Goal: Information Seeking & Learning: Check status

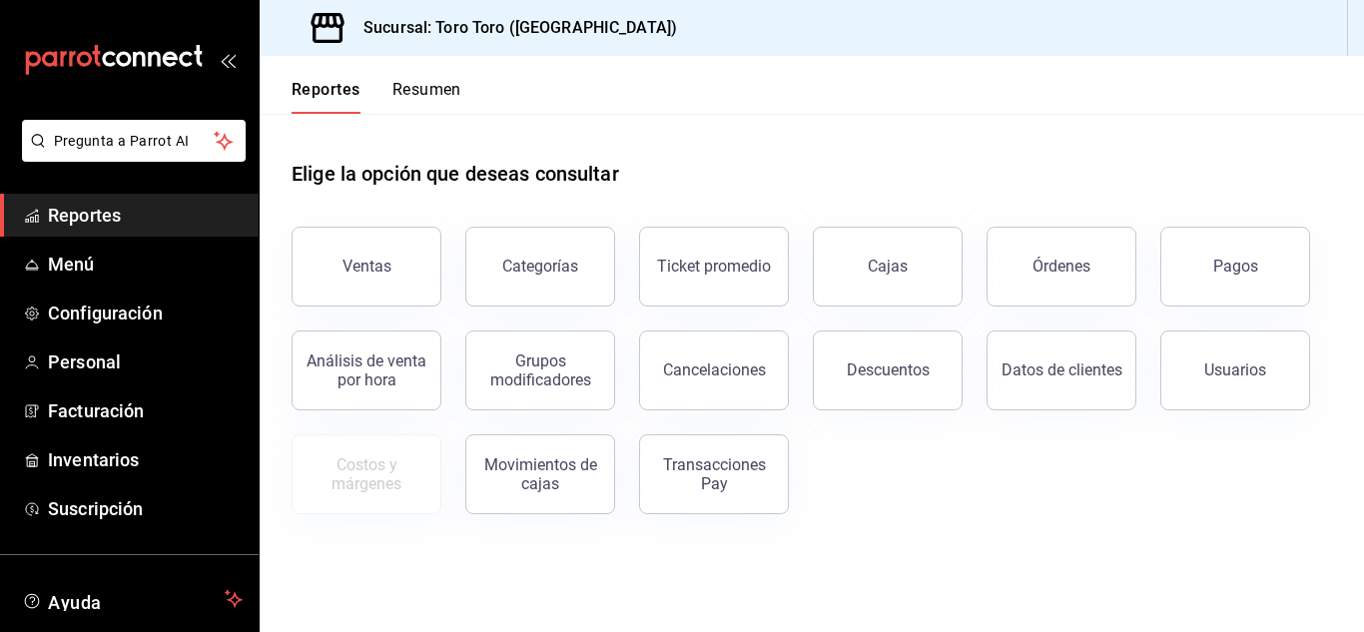
click at [116, 54] on icon "mailbox folders" at bounding box center [123, 58] width 15 height 15
click at [440, 89] on button "Resumen" at bounding box center [426, 97] width 69 height 34
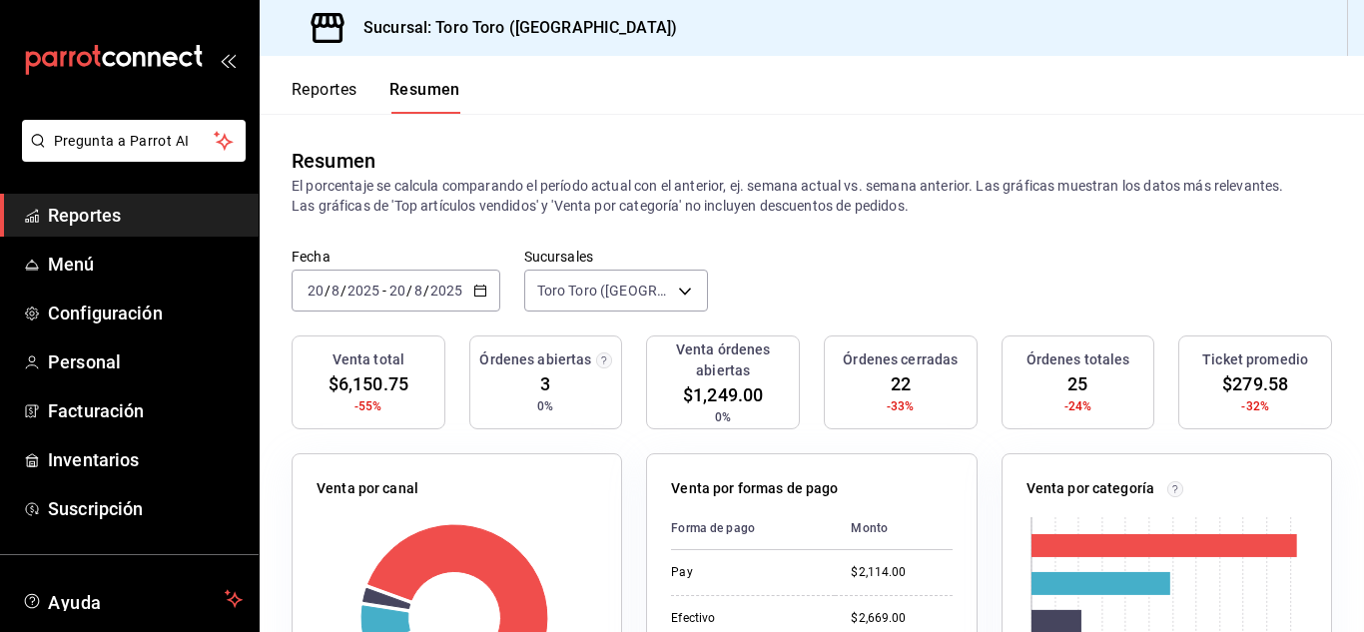
click at [440, 89] on button "Resumen" at bounding box center [424, 97] width 71 height 34
click at [331, 91] on button "Reportes" at bounding box center [325, 97] width 66 height 34
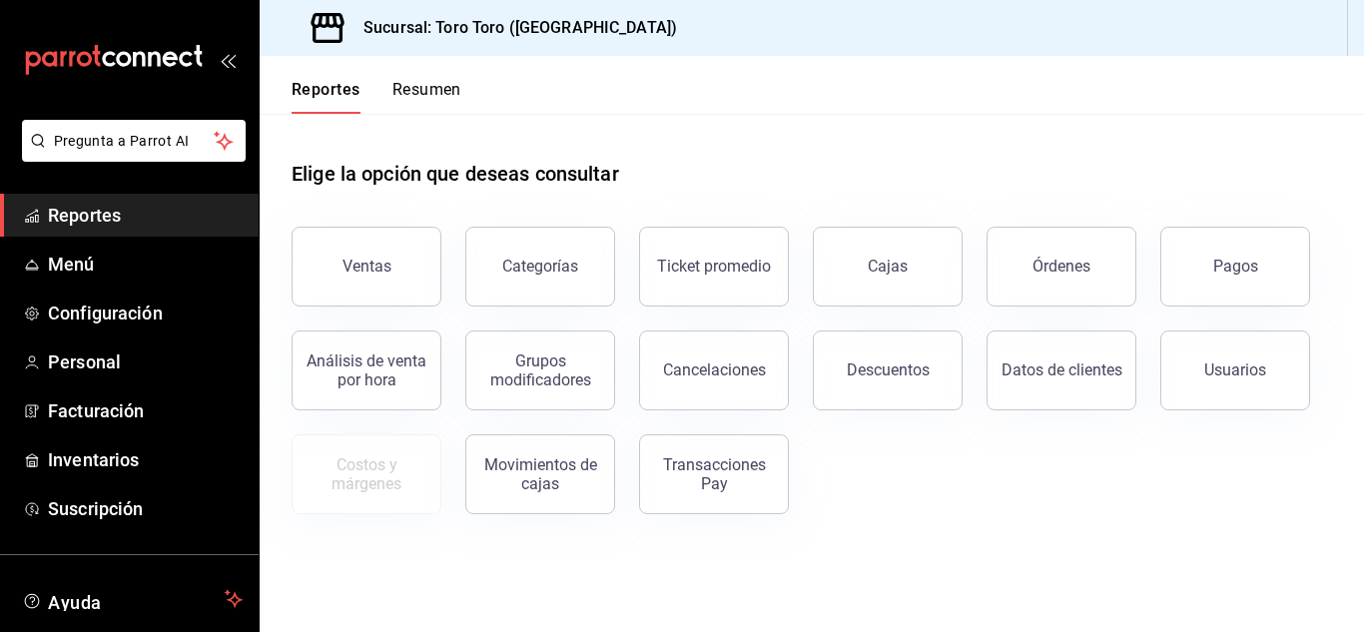
click at [420, 99] on button "Resumen" at bounding box center [426, 97] width 69 height 34
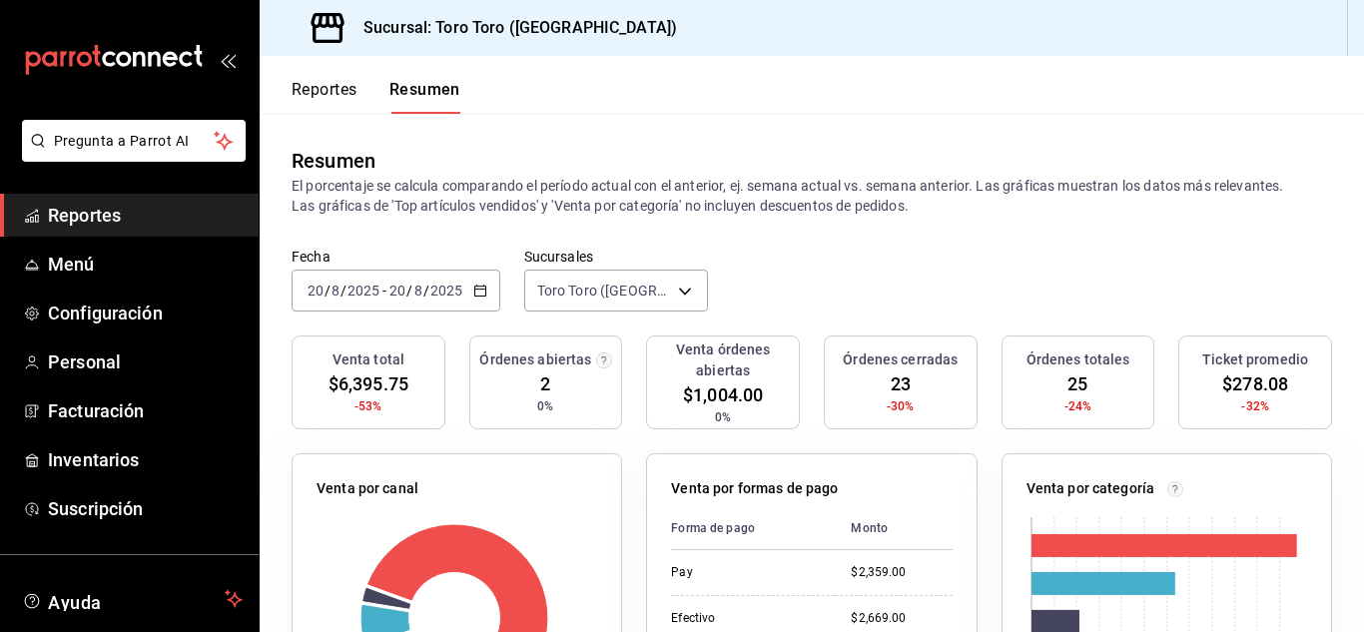
click at [182, 53] on icon "mailbox folders" at bounding box center [186, 58] width 14 height 15
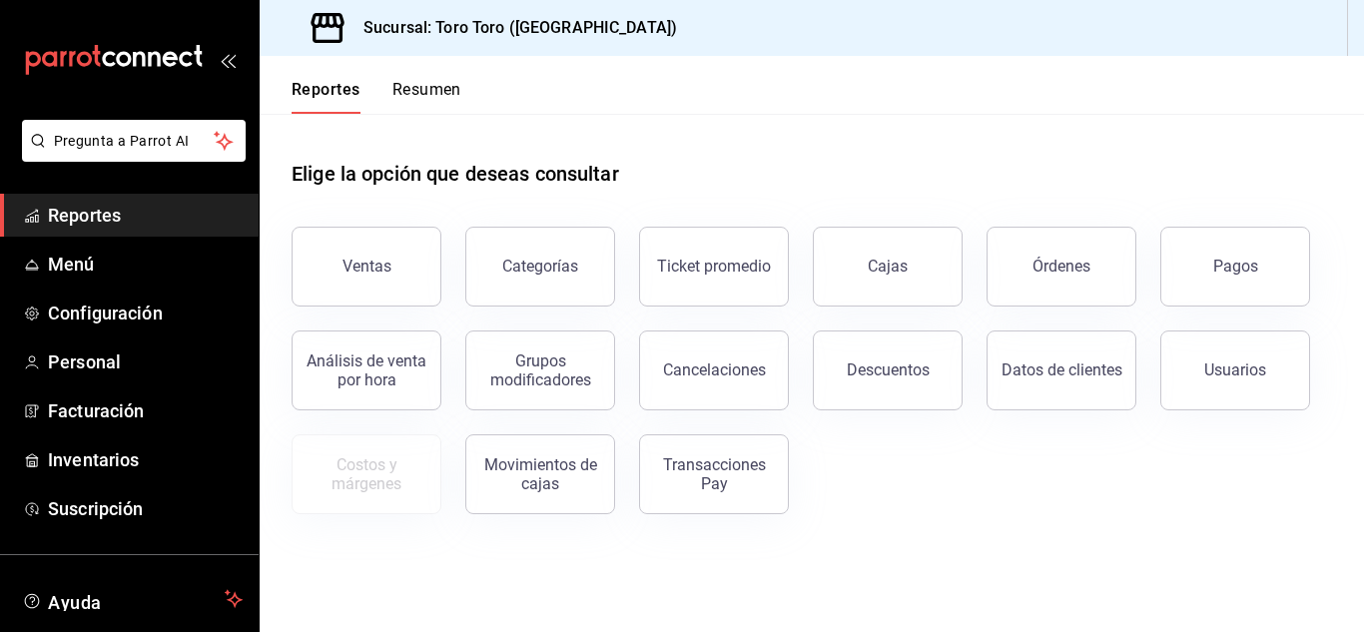
click at [423, 105] on button "Resumen" at bounding box center [426, 97] width 69 height 34
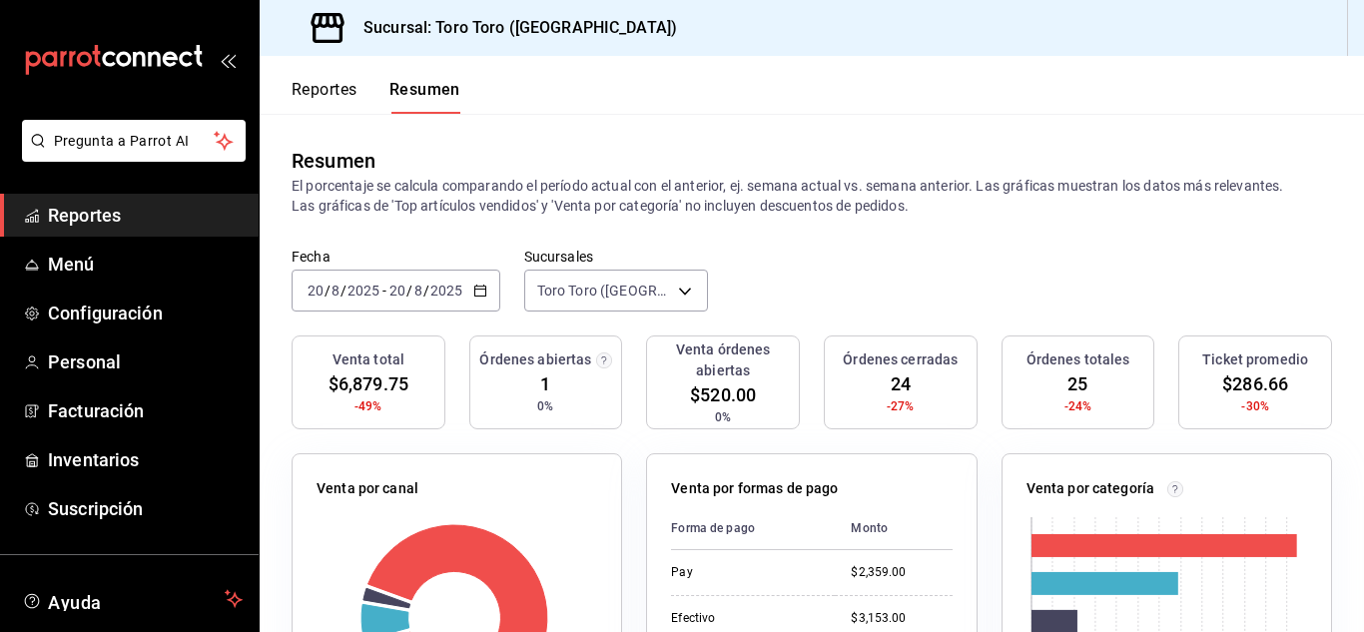
click at [302, 101] on button "Reportes" at bounding box center [325, 97] width 66 height 34
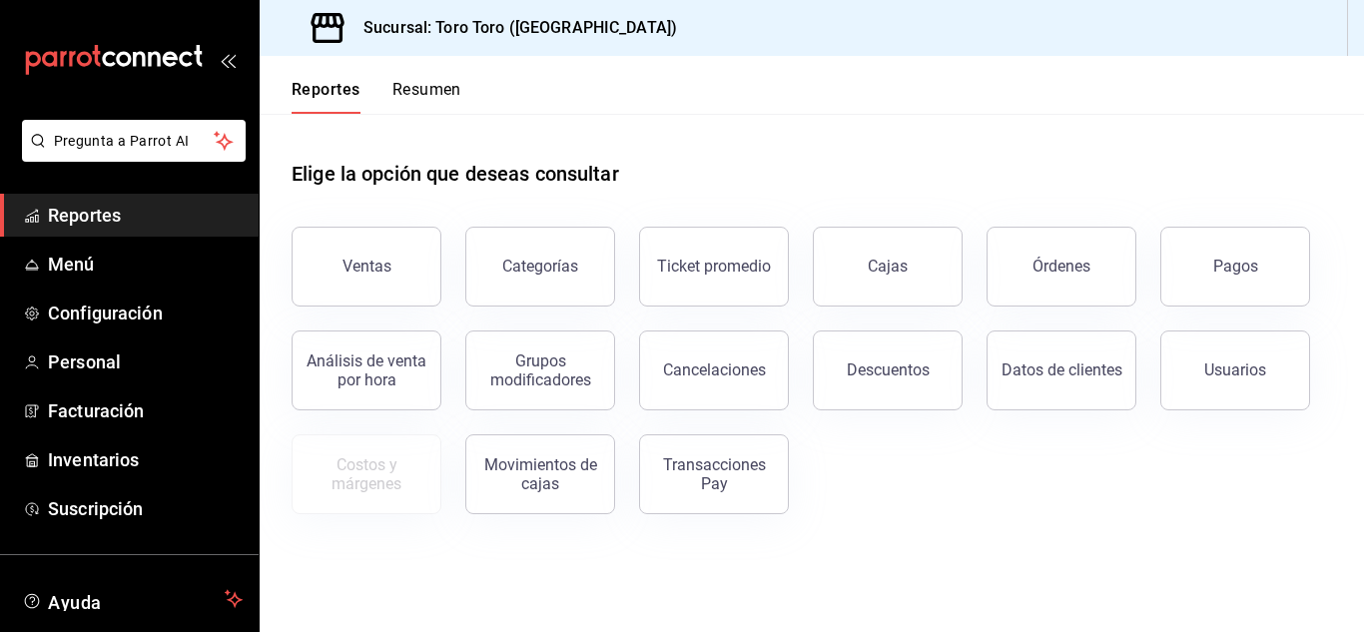
click at [438, 83] on button "Resumen" at bounding box center [426, 97] width 69 height 34
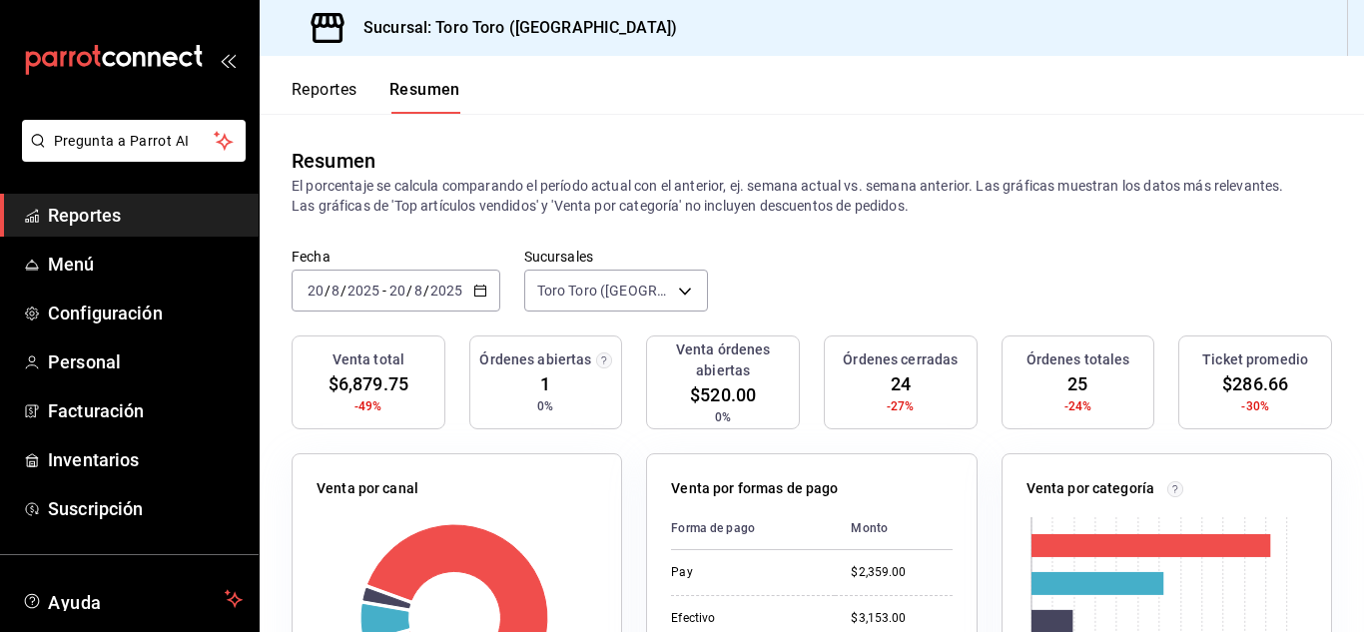
click at [297, 82] on button "Reportes" at bounding box center [325, 97] width 66 height 34
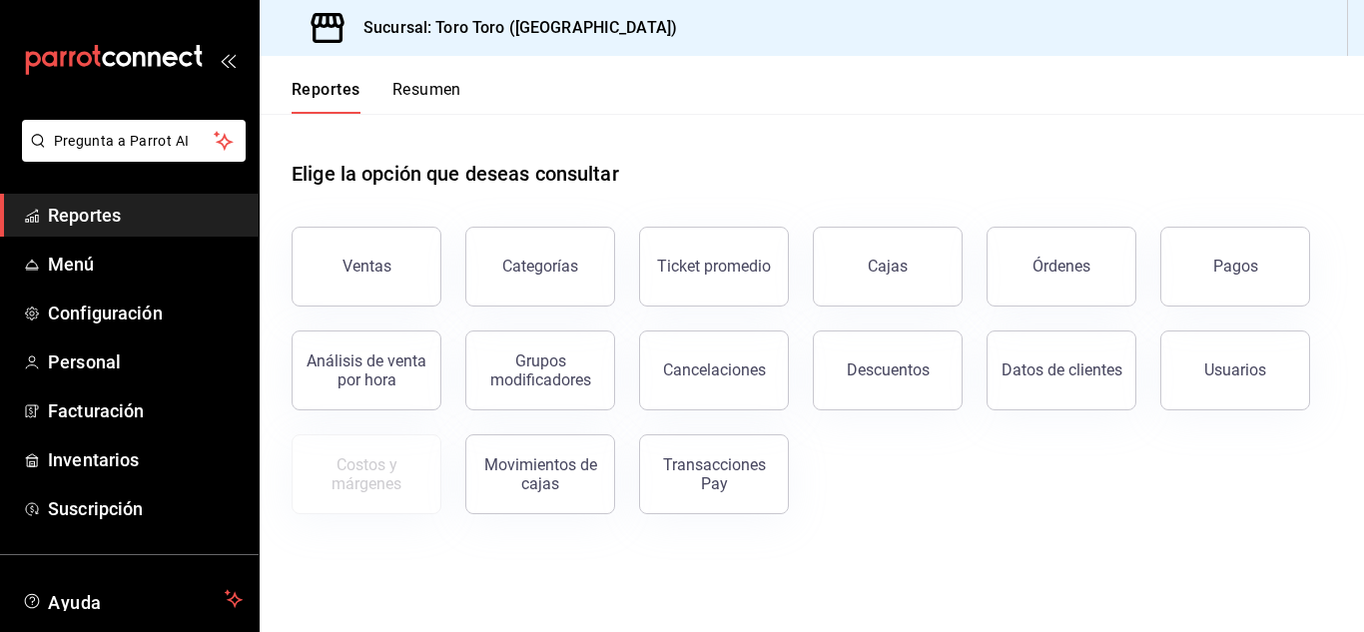
click at [429, 103] on button "Resumen" at bounding box center [426, 97] width 69 height 34
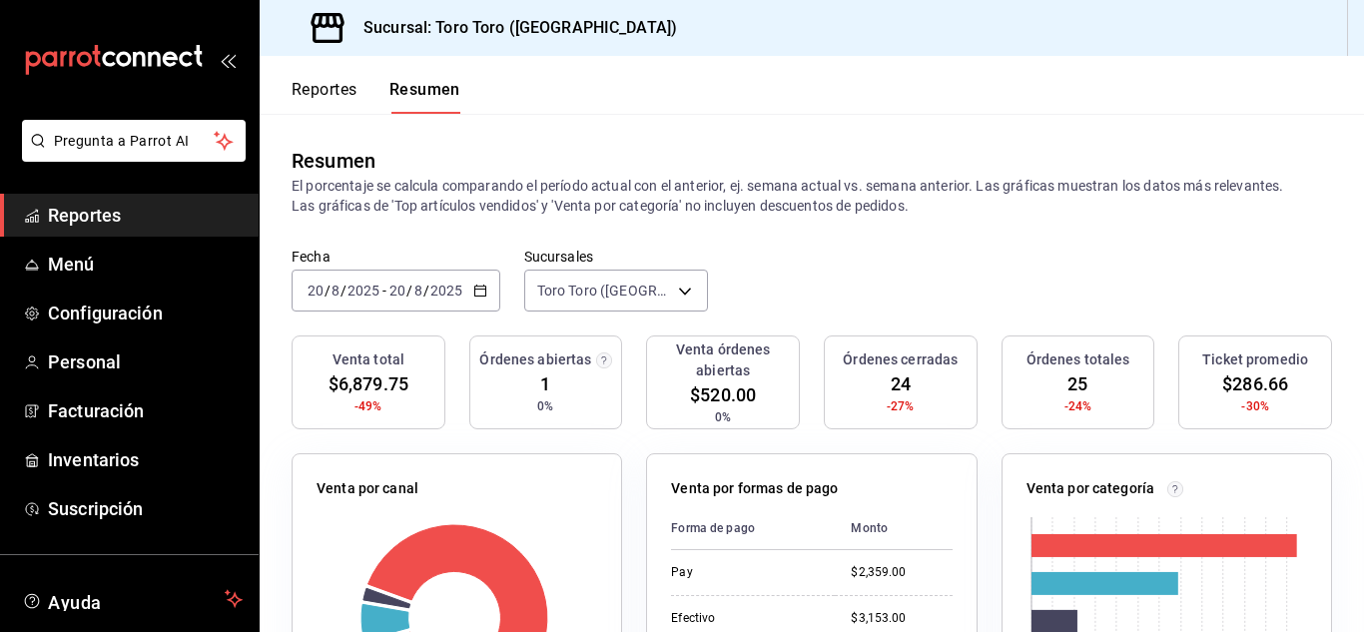
click at [354, 101] on button "Reportes" at bounding box center [325, 97] width 66 height 34
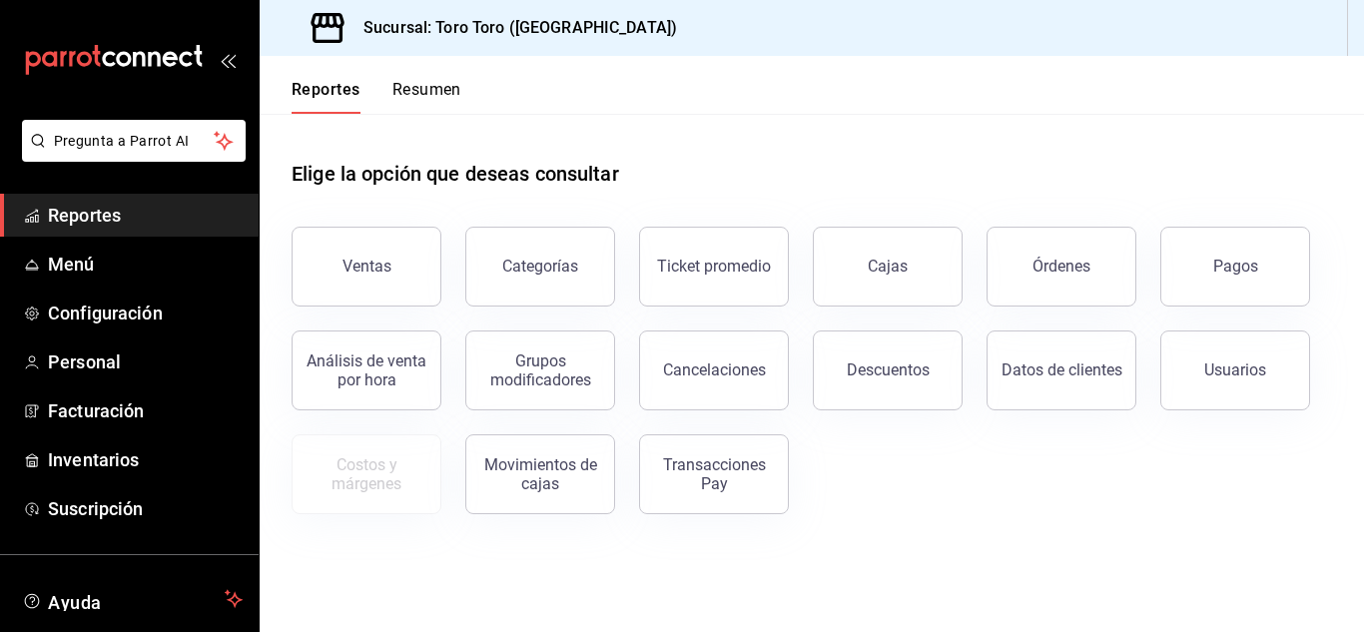
click at [422, 111] on button "Resumen" at bounding box center [426, 97] width 69 height 34
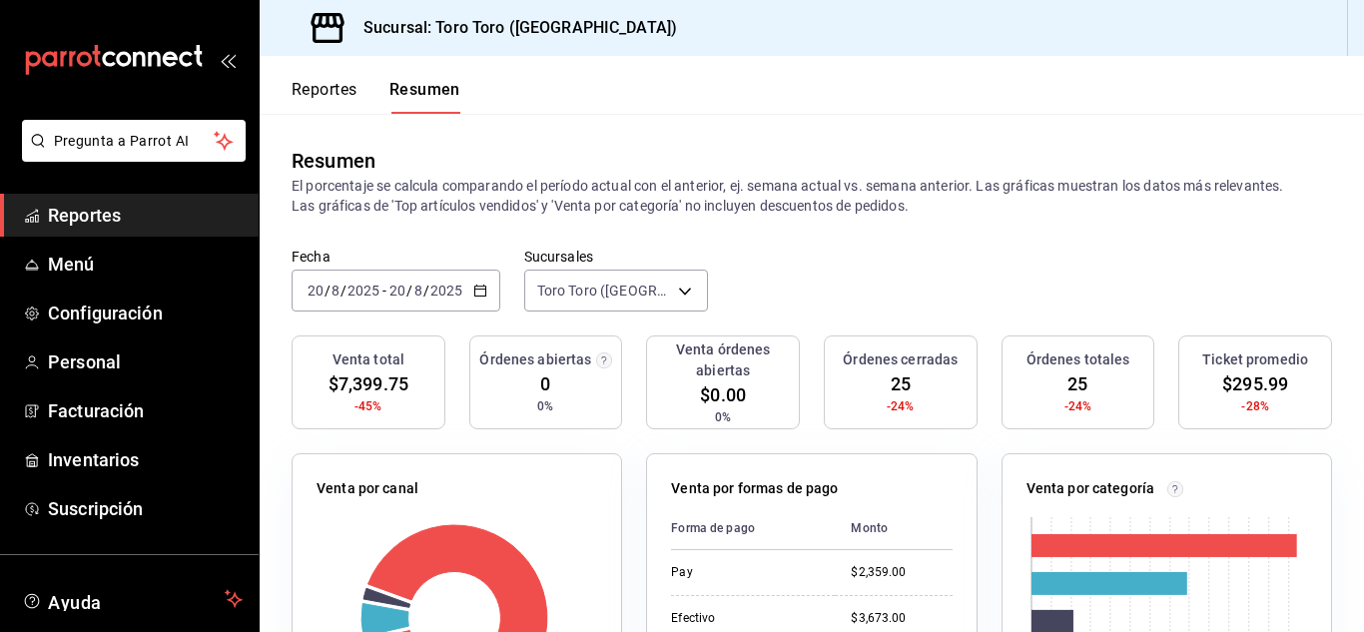
click at [339, 88] on button "Reportes" at bounding box center [325, 97] width 66 height 34
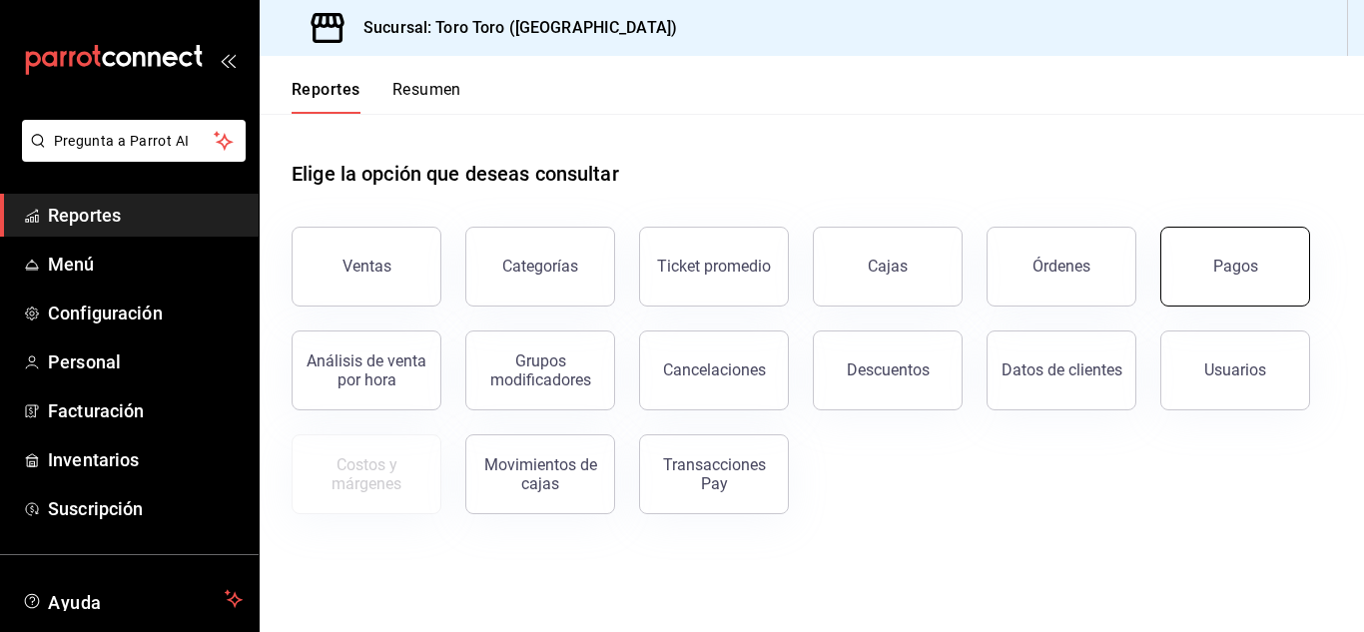
click at [1238, 250] on button "Pagos" at bounding box center [1235, 267] width 150 height 80
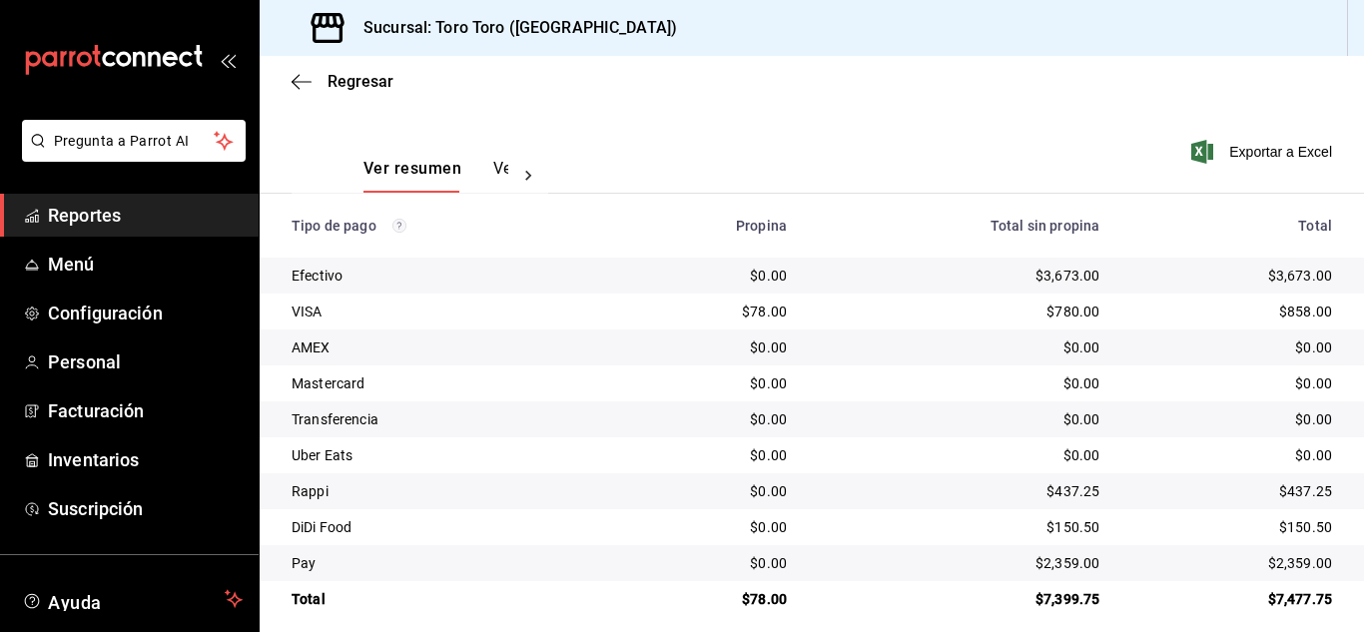
scroll to position [286, 0]
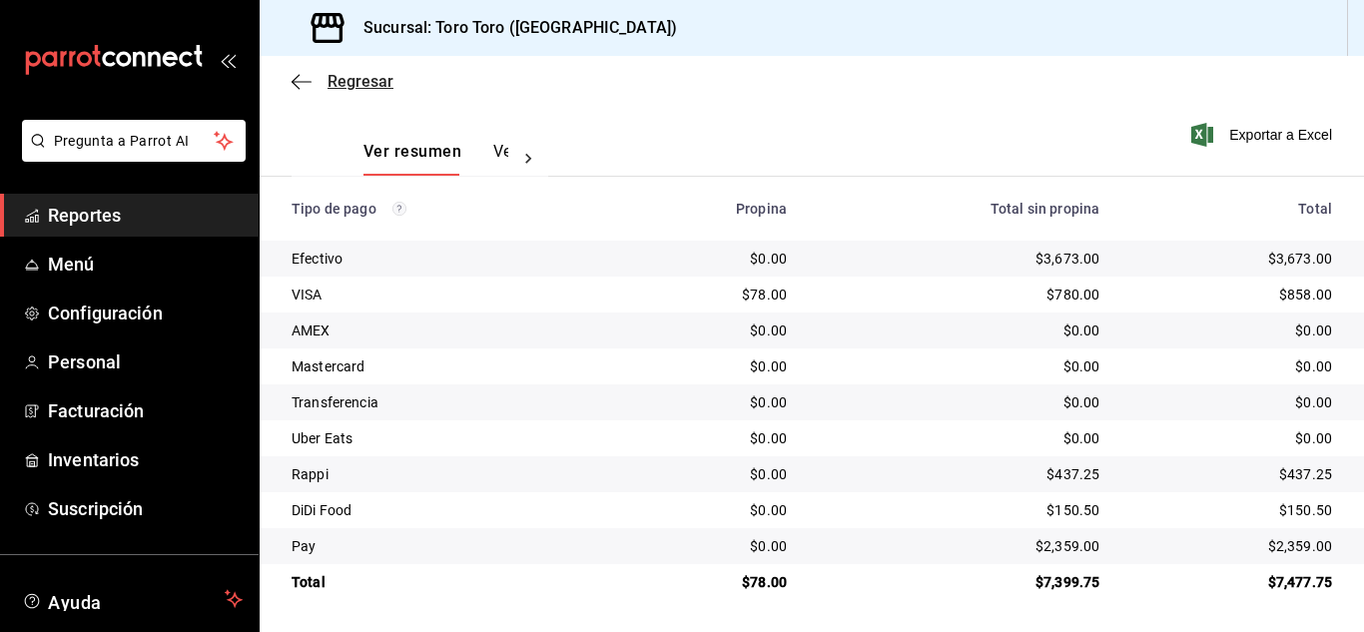
click at [370, 86] on span "Regresar" at bounding box center [360, 81] width 66 height 19
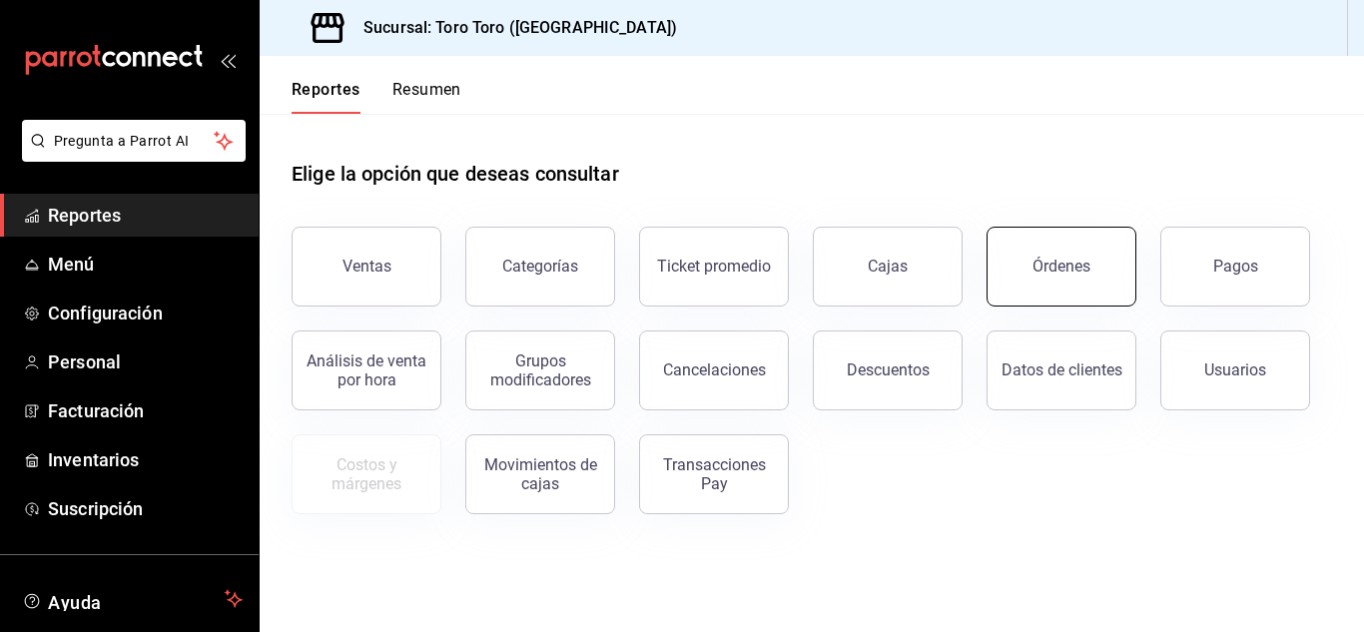
click at [1064, 289] on button "Órdenes" at bounding box center [1061, 267] width 150 height 80
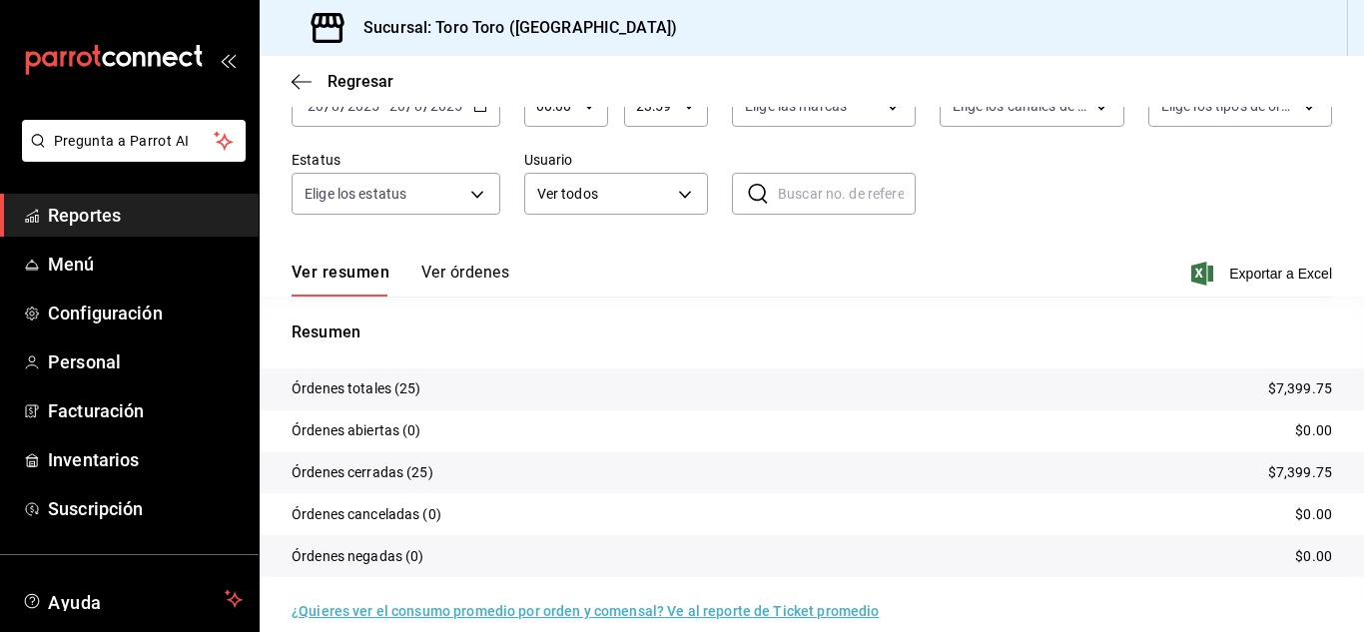
scroll to position [137, 0]
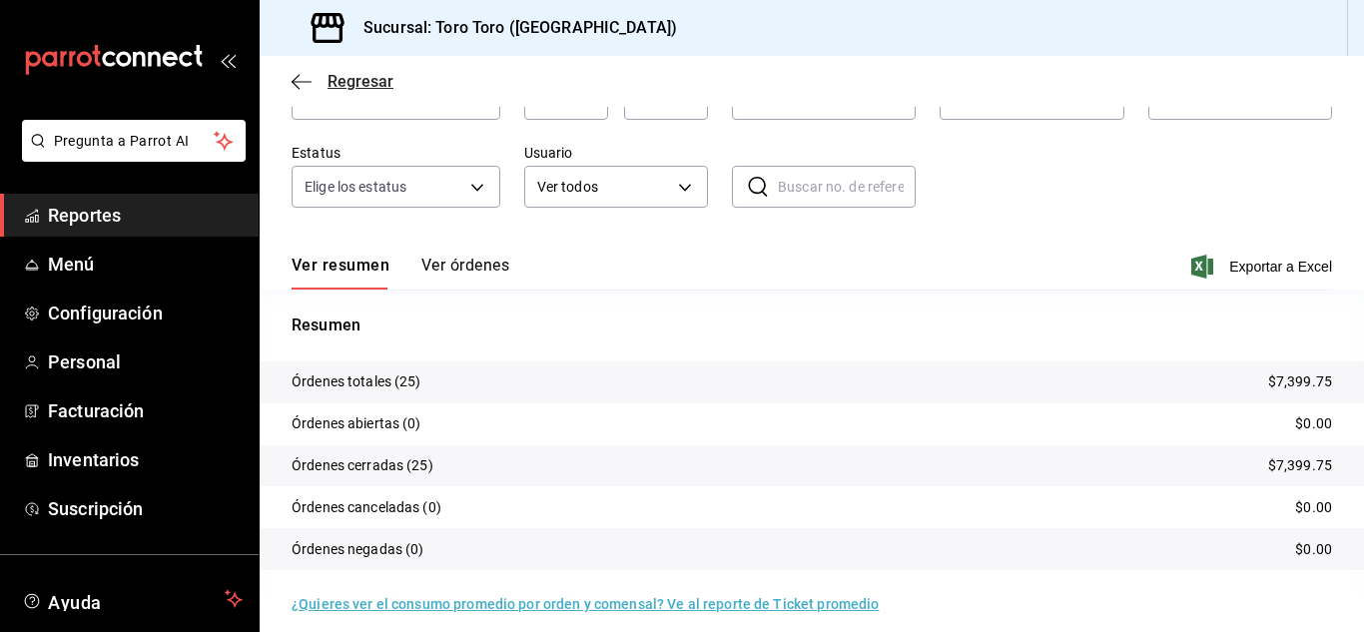
click at [349, 90] on span "Regresar" at bounding box center [360, 81] width 66 height 19
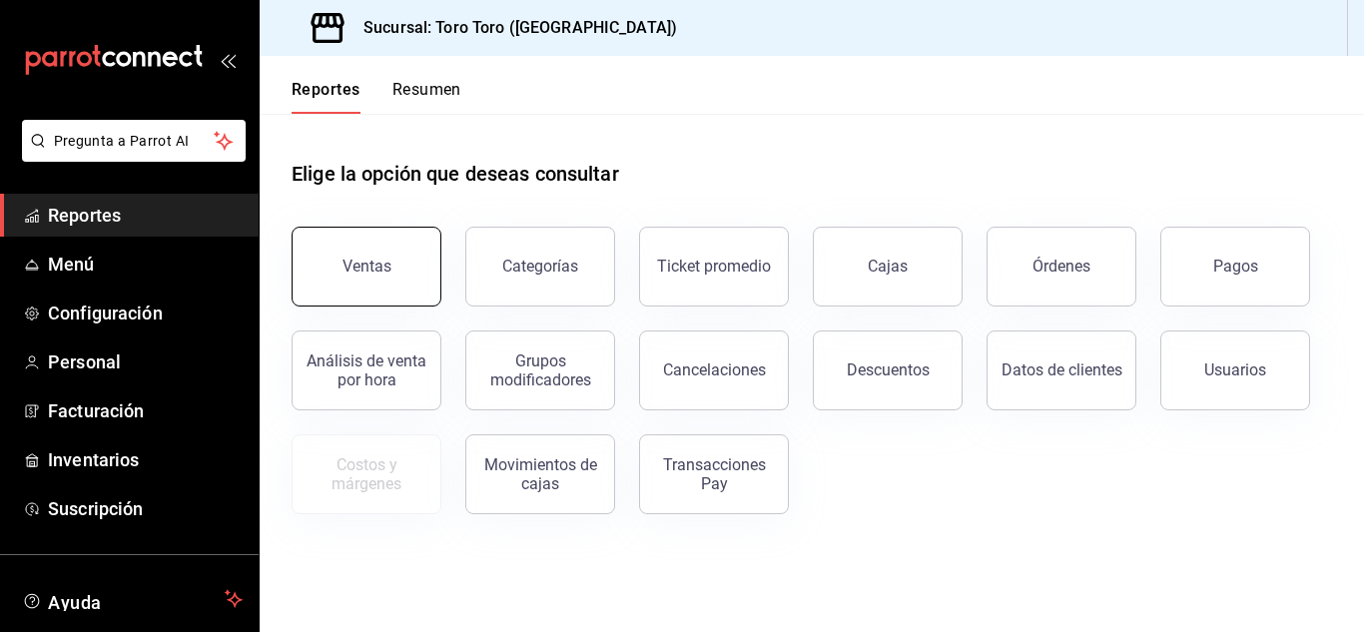
click at [426, 259] on button "Ventas" at bounding box center [367, 267] width 150 height 80
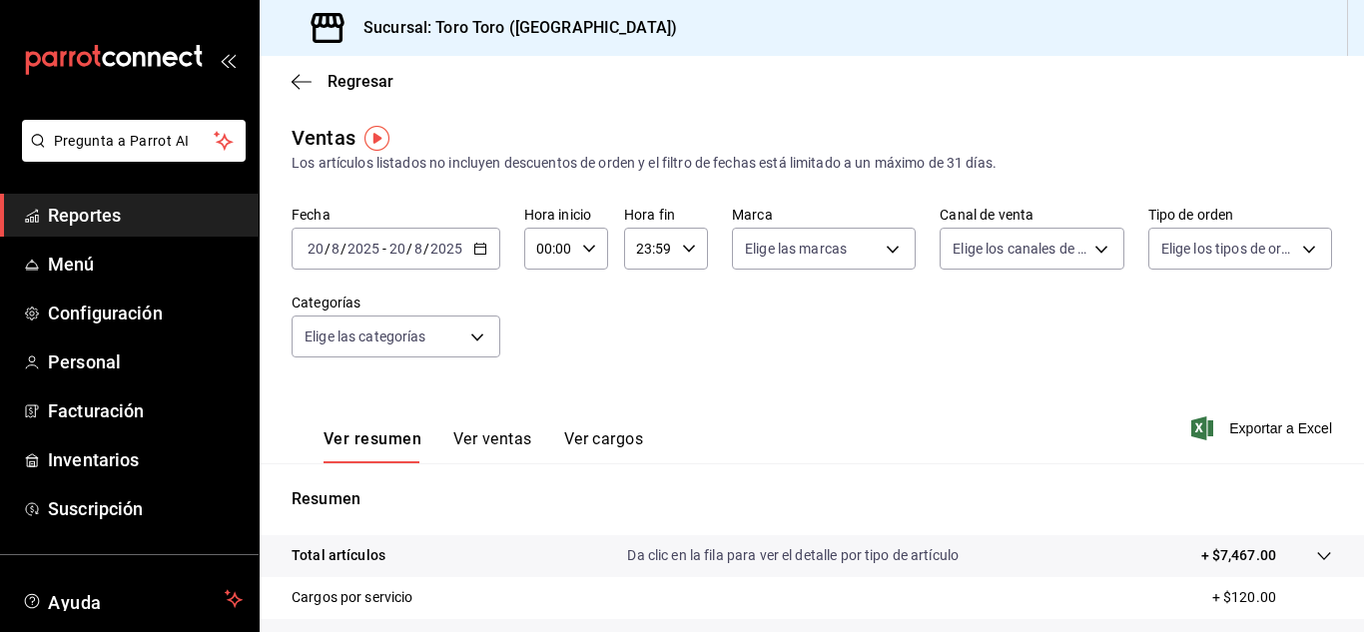
drag, startPoint x: 650, startPoint y: 457, endPoint x: 640, endPoint y: 454, distance: 10.4
click at [651, 456] on div "Ver resumen Ver ventas Ver cargos Exportar a Excel" at bounding box center [812, 422] width 1104 height 82
click at [621, 444] on button "Ver cargos" at bounding box center [604, 446] width 80 height 34
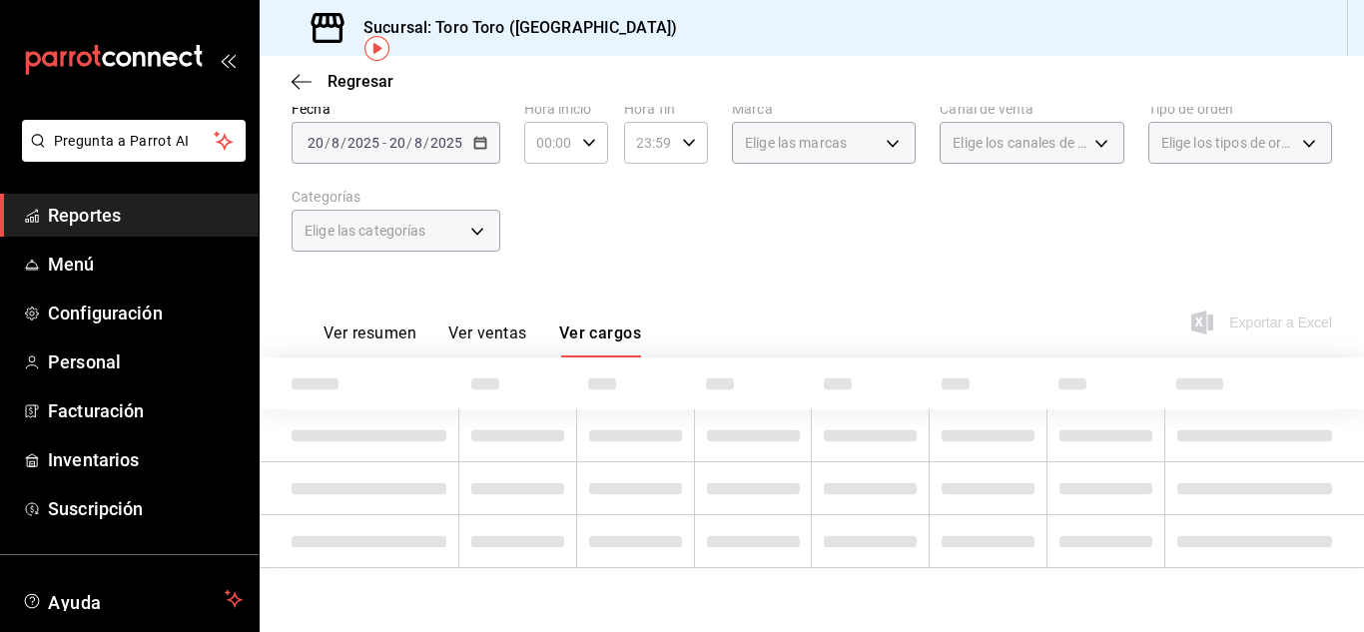
scroll to position [3, 0]
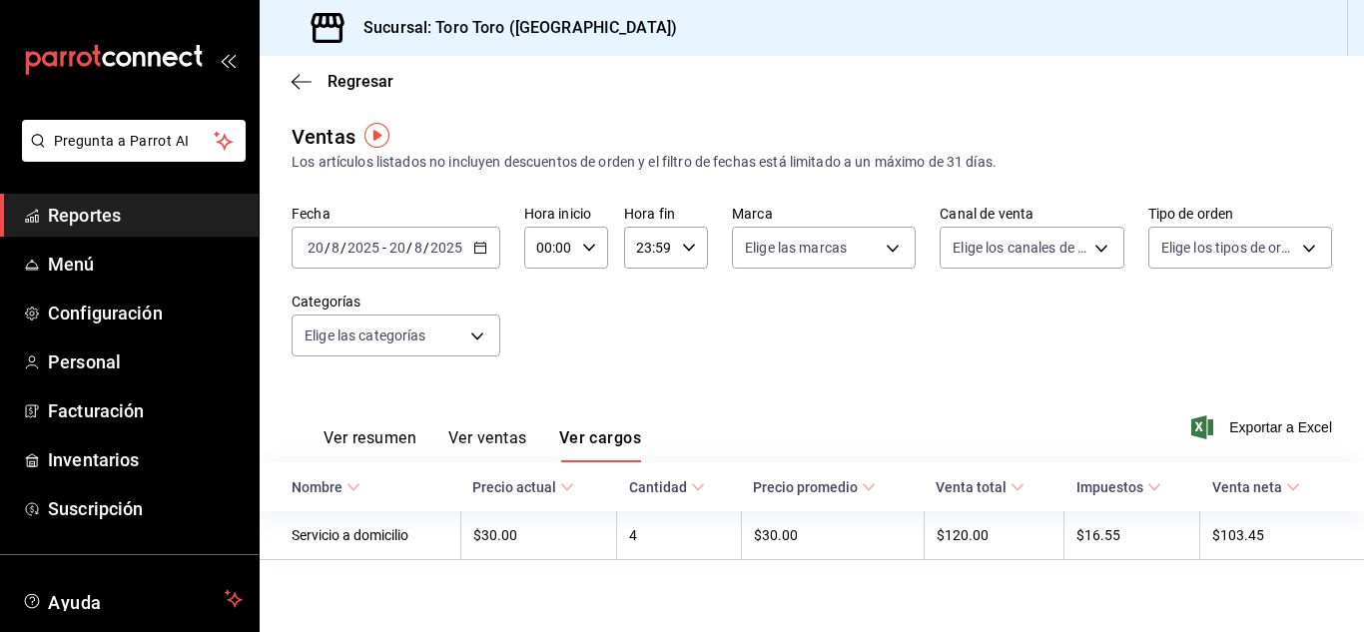
drag, startPoint x: 81, startPoint y: 44, endPoint x: 76, endPoint y: 53, distance: 10.3
click at [77, 51] on div "mailbox folders" at bounding box center [129, 60] width 259 height 120
click at [76, 53] on icon "mailbox folders" at bounding box center [83, 58] width 15 height 15
